Goal: Task Accomplishment & Management: Complete application form

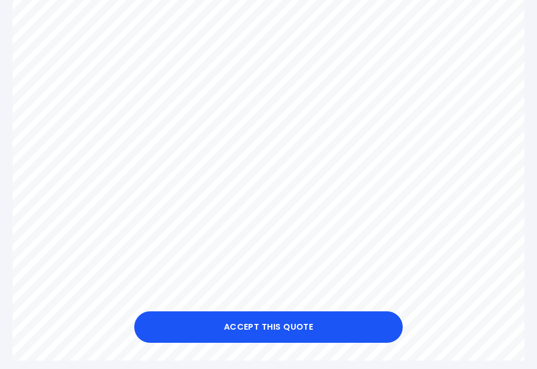
scroll to position [407, 0]
click at [265, 343] on button "Accept this Quote" at bounding box center [268, 327] width 269 height 31
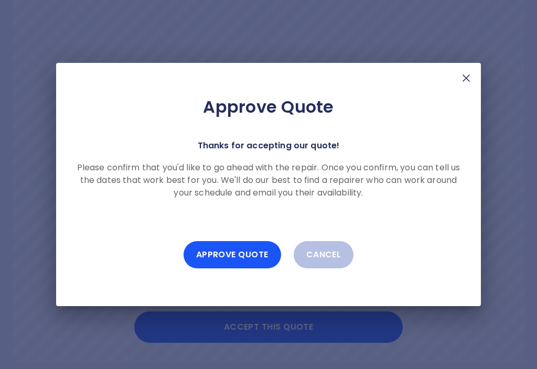
click at [229, 265] on button "Approve Quote" at bounding box center [233, 254] width 98 height 27
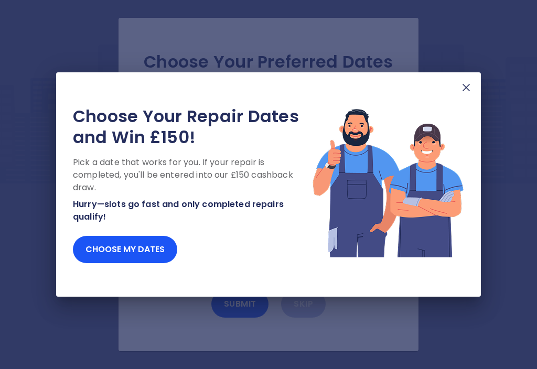
click at [151, 242] on button "Choose my dates" at bounding box center [125, 249] width 104 height 27
click at [136, 245] on button "Choose my dates" at bounding box center [125, 249] width 104 height 27
click at [471, 86] on img at bounding box center [466, 87] width 13 height 13
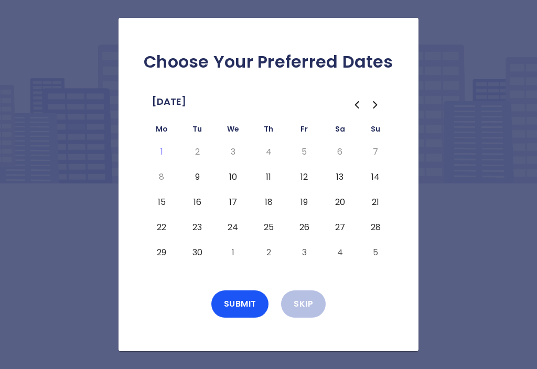
click at [197, 178] on button "9" at bounding box center [197, 177] width 19 height 17
click at [241, 300] on button "Submit" at bounding box center [241, 304] width 58 height 27
